Goal: Task Accomplishment & Management: Manage account settings

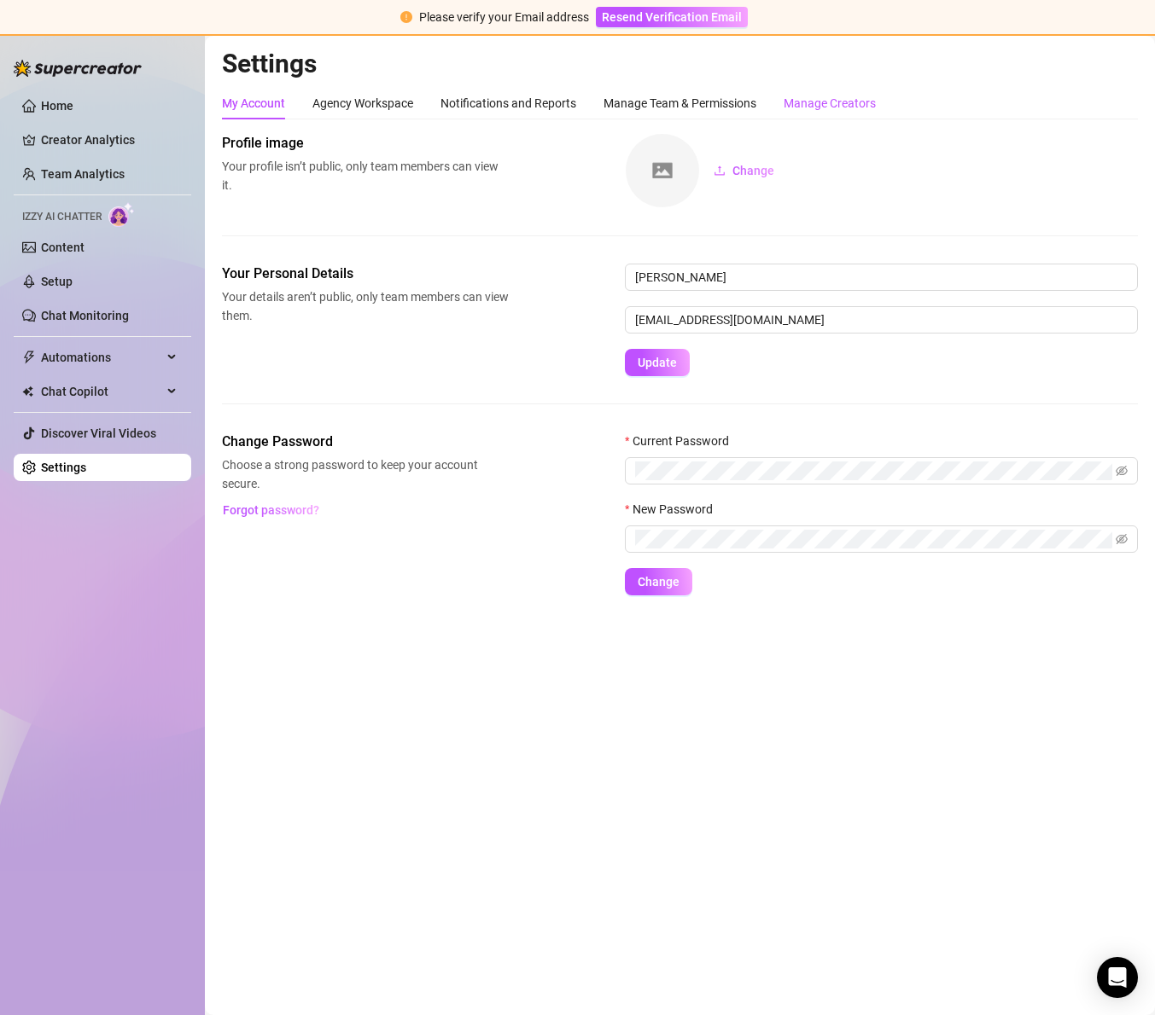
click at [811, 109] on div "Manage Creators" at bounding box center [829, 103] width 92 height 19
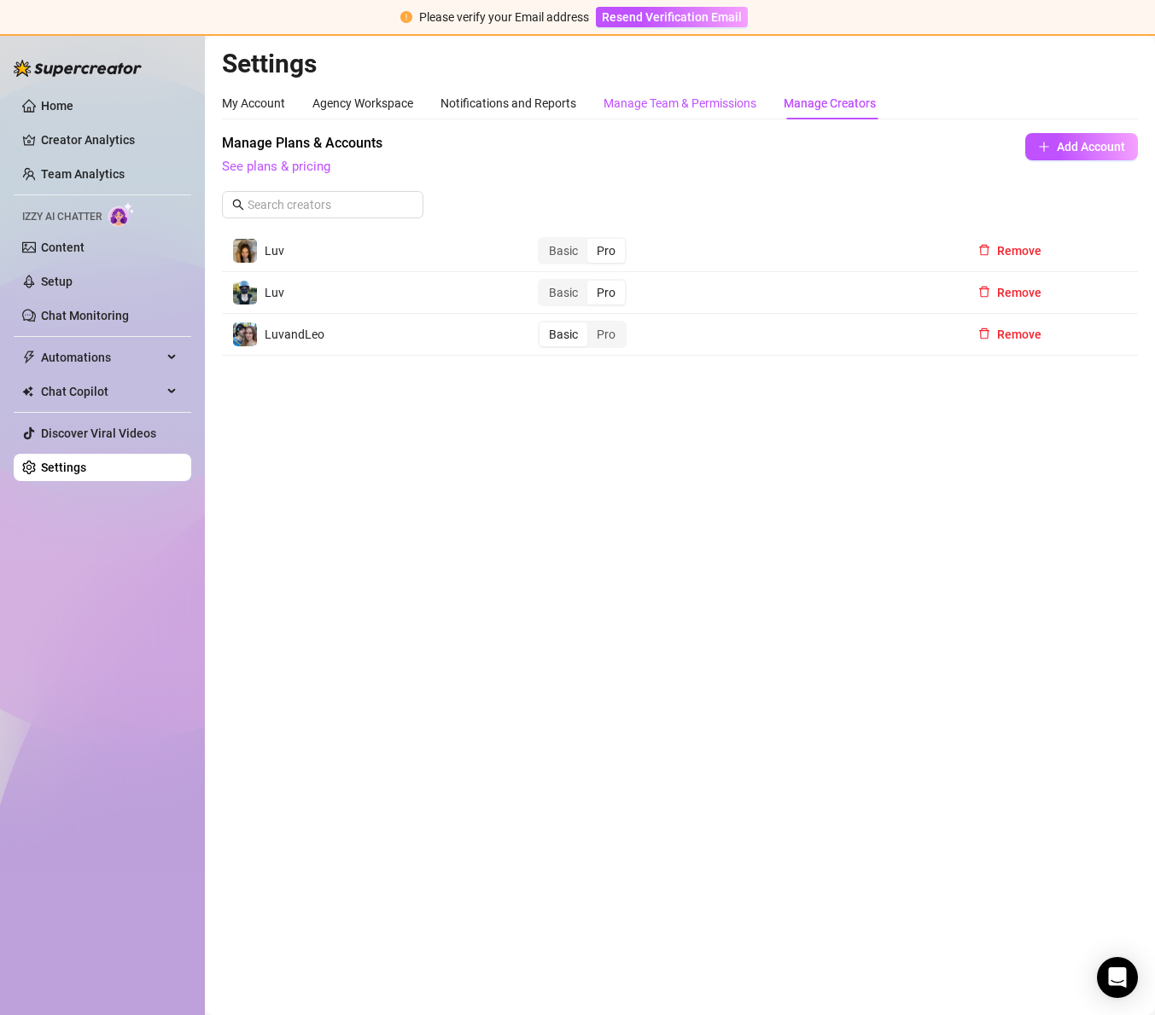
click at [726, 103] on div "Manage Team & Permissions" at bounding box center [679, 103] width 153 height 19
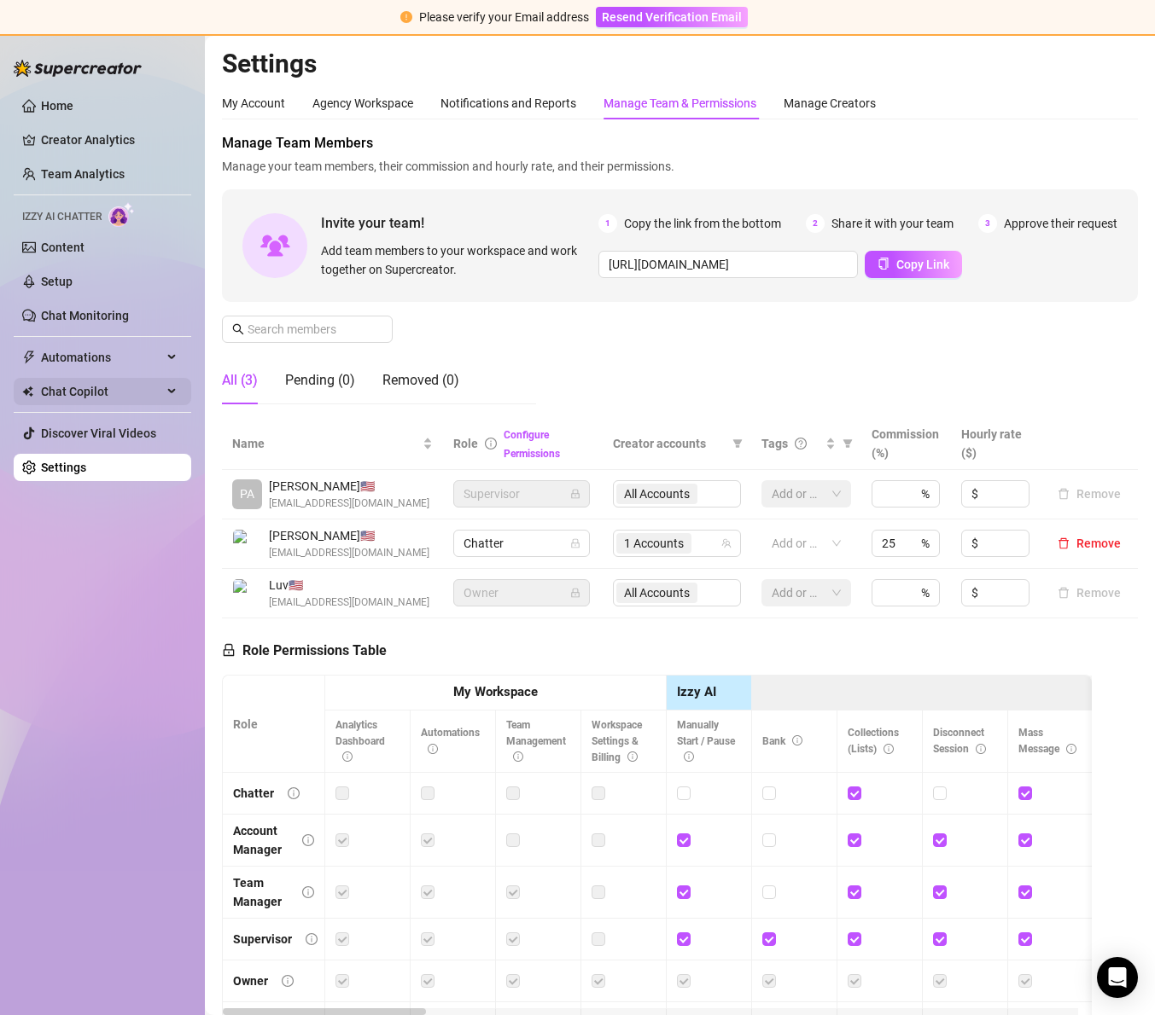
click at [119, 389] on span "Chat Copilot" at bounding box center [101, 391] width 121 height 27
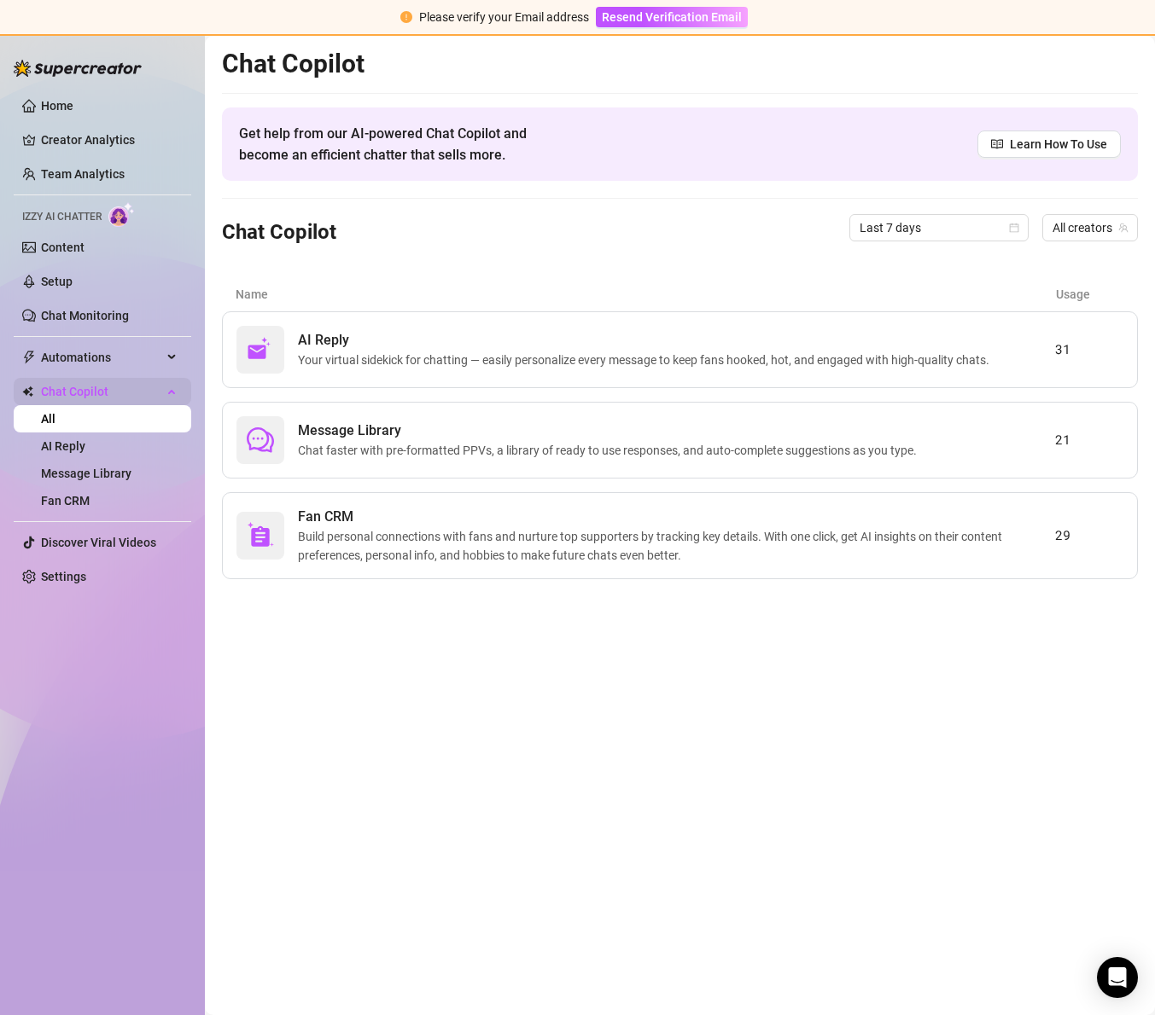
click at [92, 391] on span "Chat Copilot" at bounding box center [101, 391] width 121 height 27
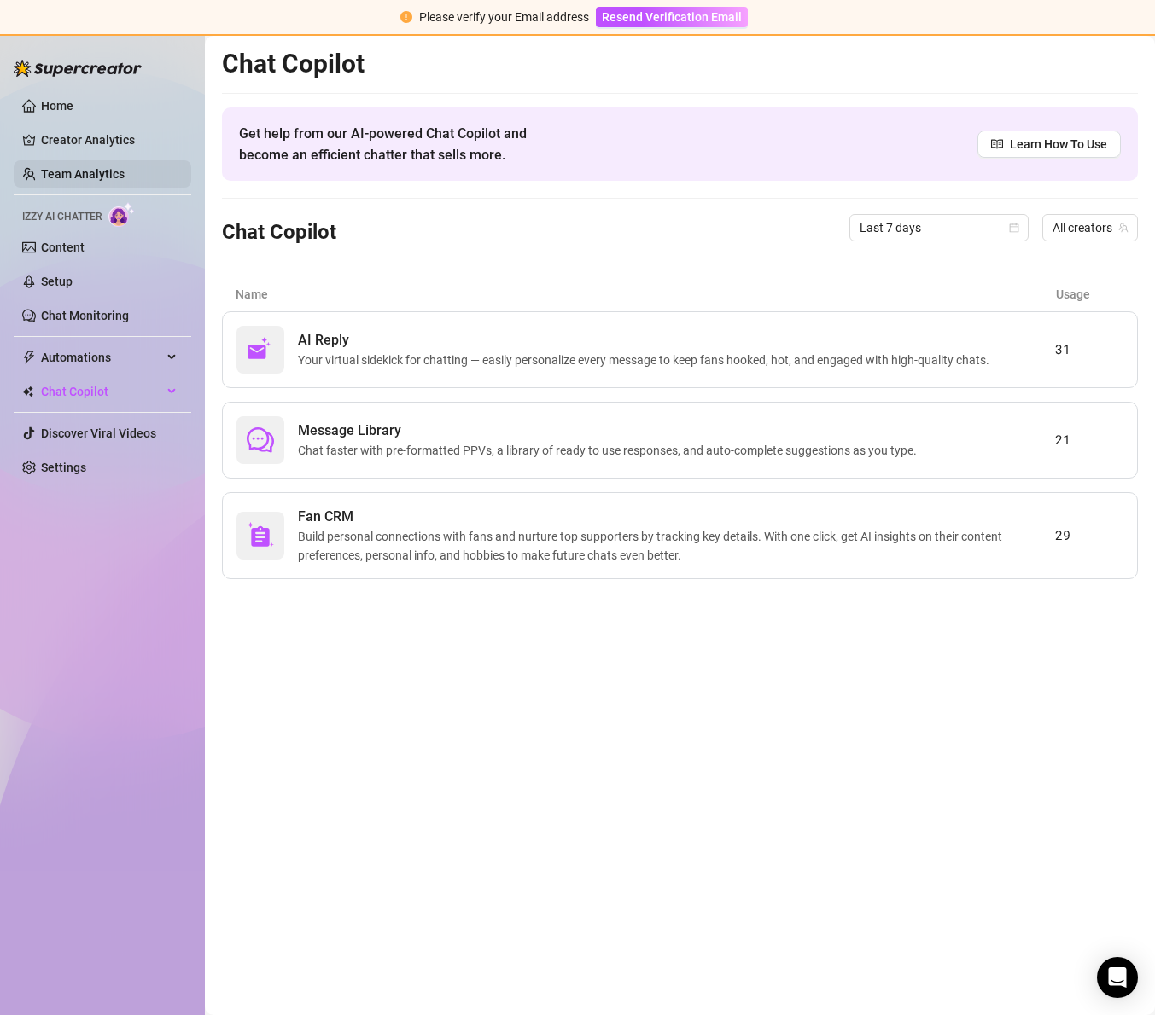
click at [79, 177] on link "Team Analytics" at bounding box center [83, 174] width 84 height 14
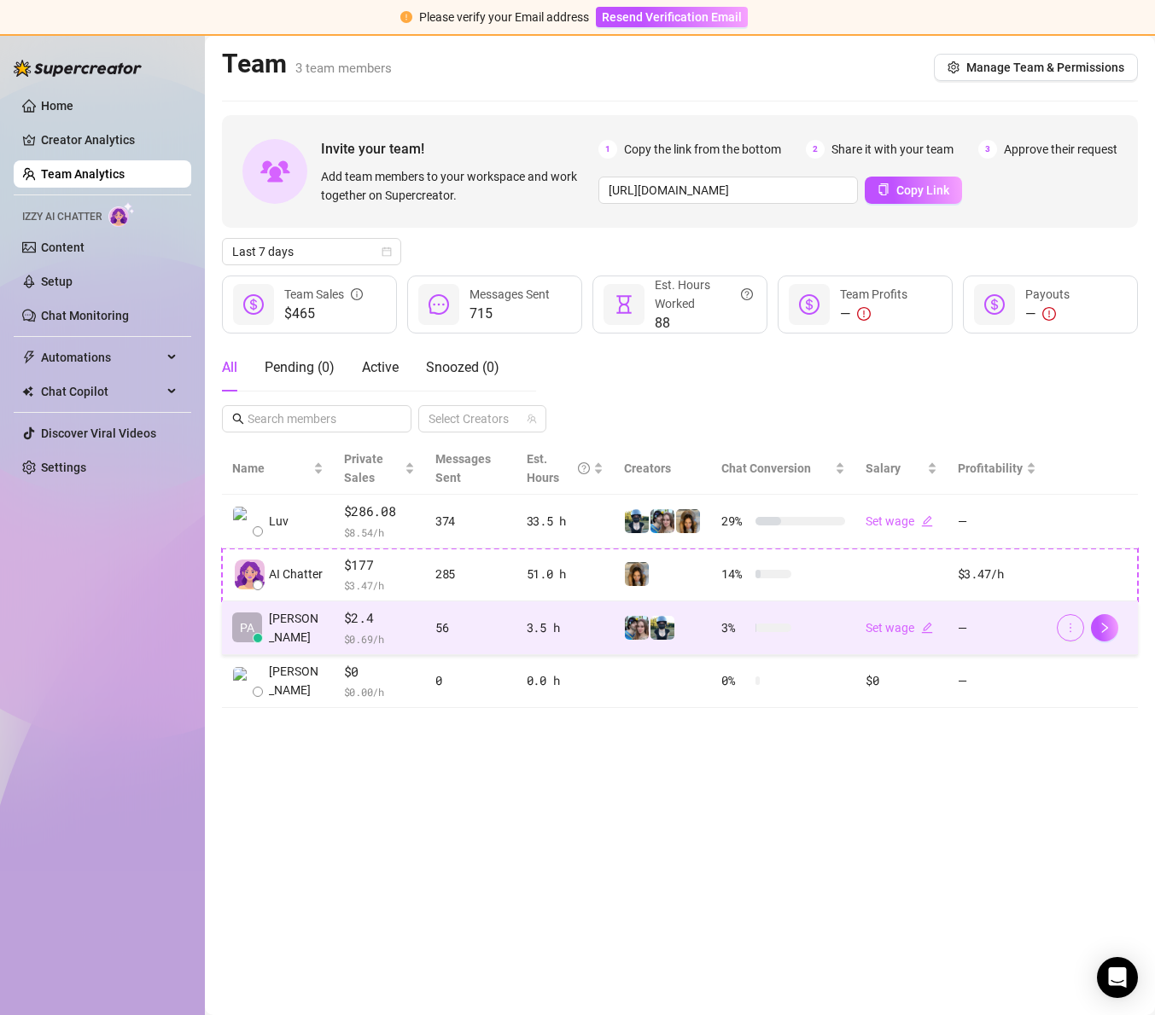
click at [1075, 630] on icon "more" at bounding box center [1070, 628] width 12 height 12
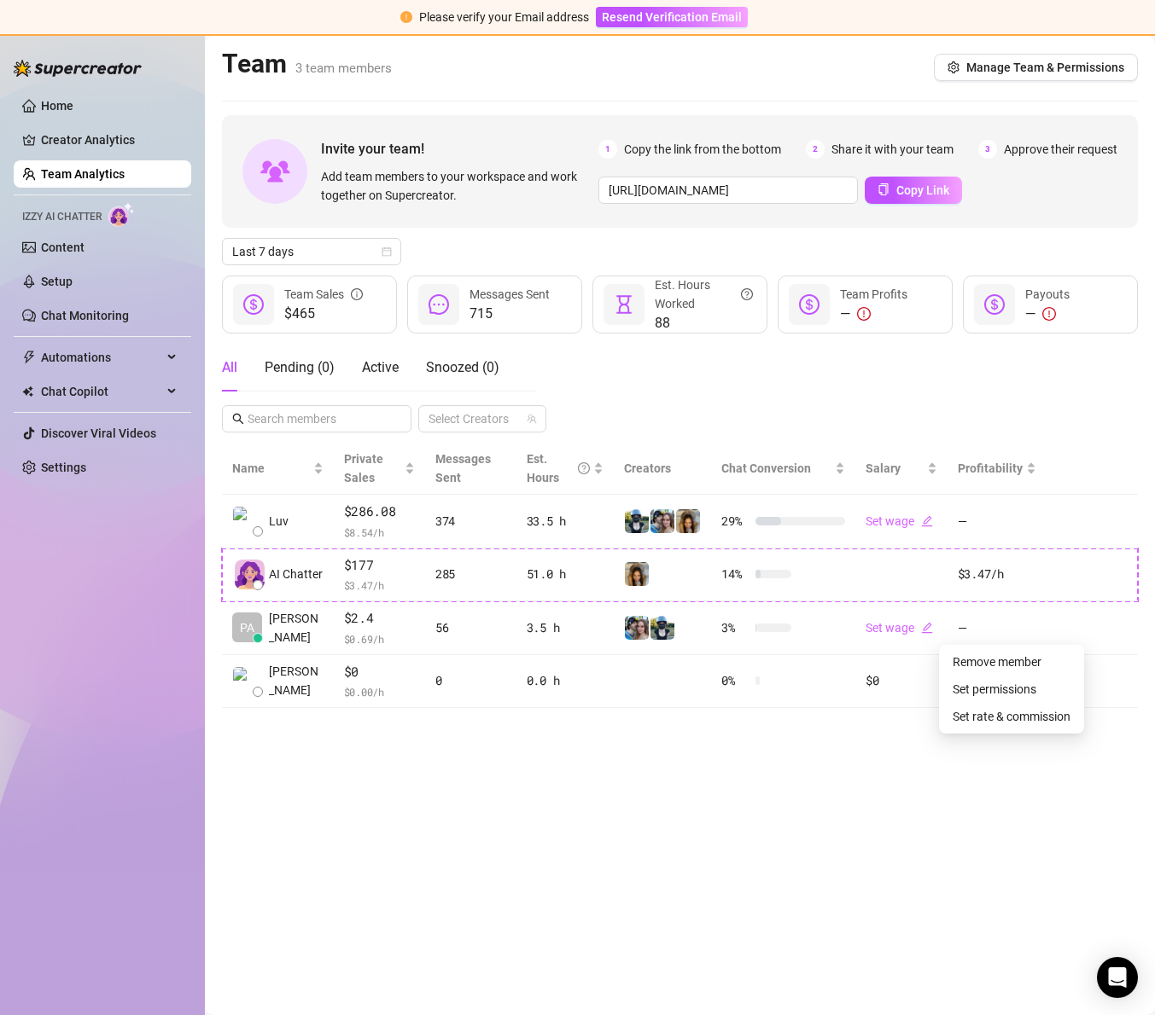
click at [1104, 783] on main "Team 3 team members Manage Team & Permissions Invite your team! Add team member…" at bounding box center [680, 526] width 950 height 980
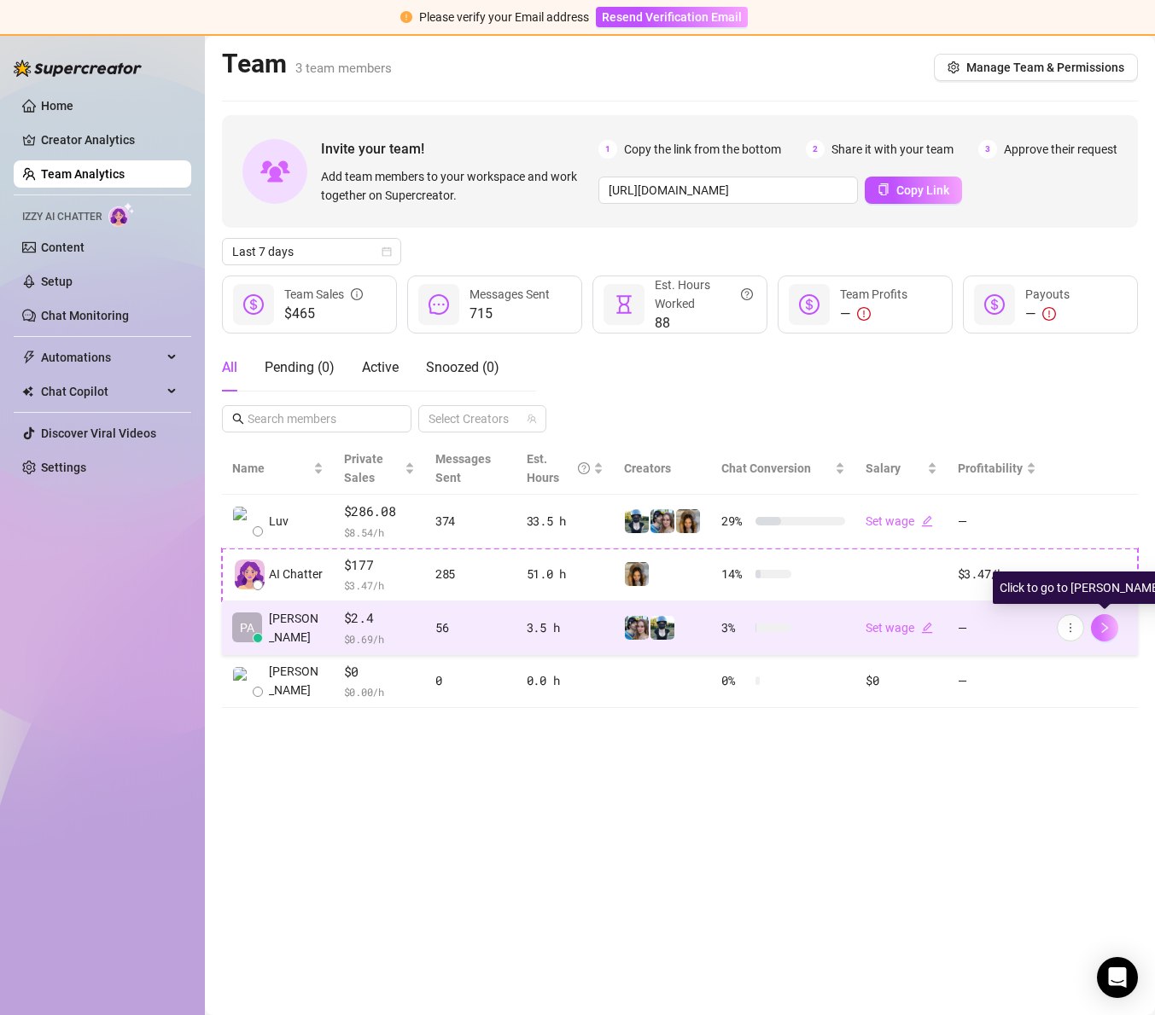
click at [1104, 631] on icon "right" at bounding box center [1104, 628] width 12 height 12
